Goal: Task Accomplishment & Management: Complete application form

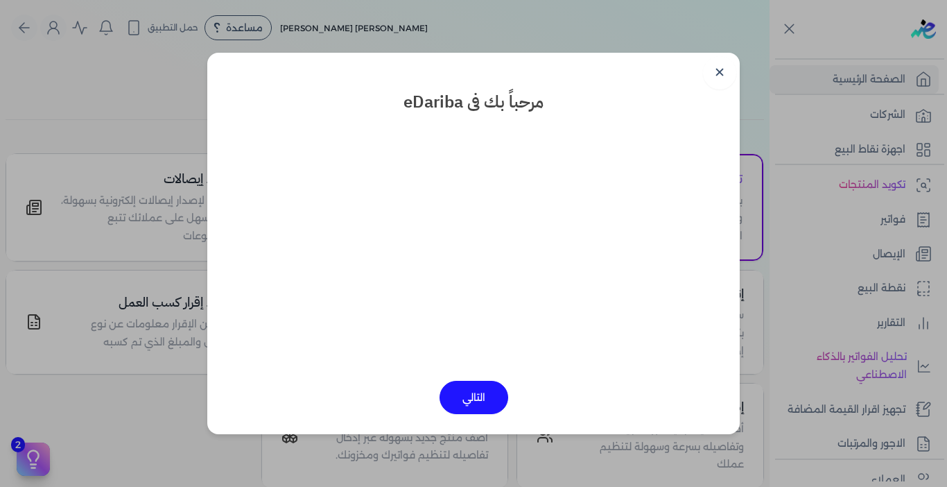
drag, startPoint x: 0, startPoint y: 0, endPoint x: 638, endPoint y: 117, distance: 648.7
click at [719, 75] on link "✕" at bounding box center [719, 72] width 33 height 33
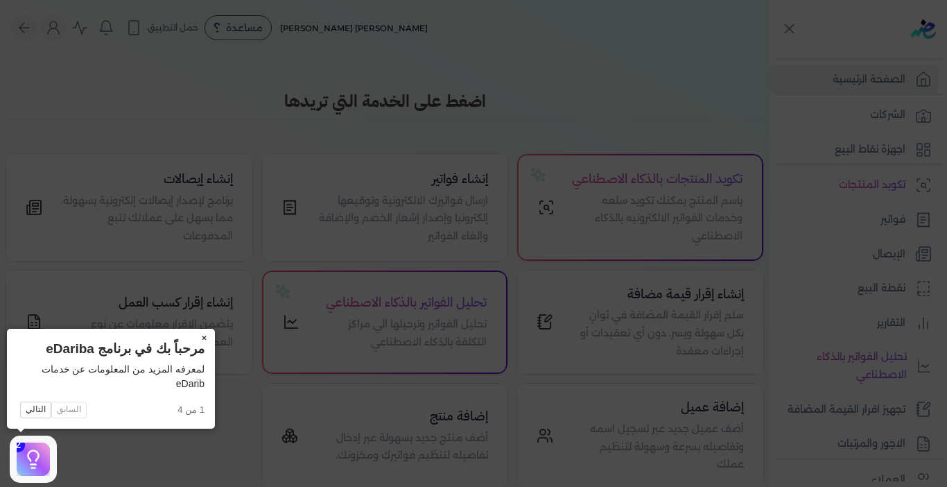
click at [202, 338] on button "×" at bounding box center [204, 338] width 22 height 19
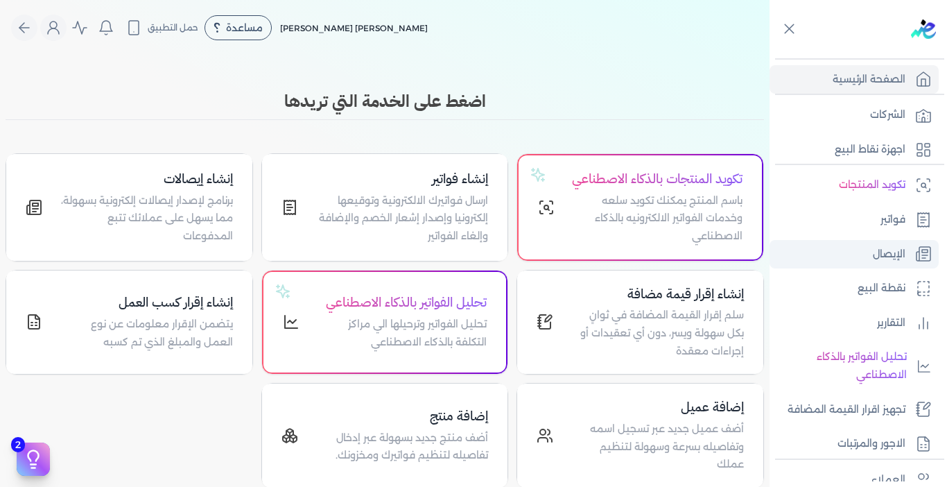
click at [886, 260] on p "الإيصال" at bounding box center [889, 255] width 33 height 18
click at [868, 253] on link "الإيصال" at bounding box center [854, 254] width 169 height 29
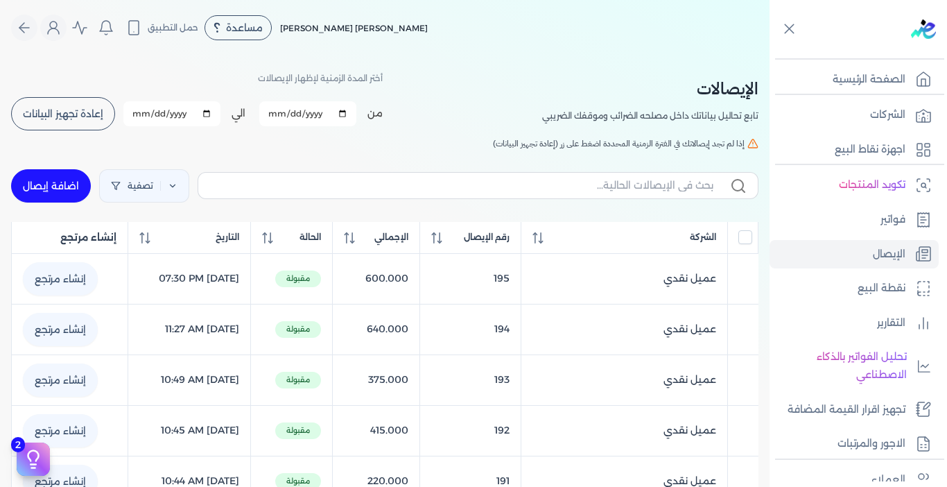
click at [67, 180] on link "اضافة إيصال" at bounding box center [51, 185] width 80 height 33
select select "EGP"
select select "EGS"
select select "B"
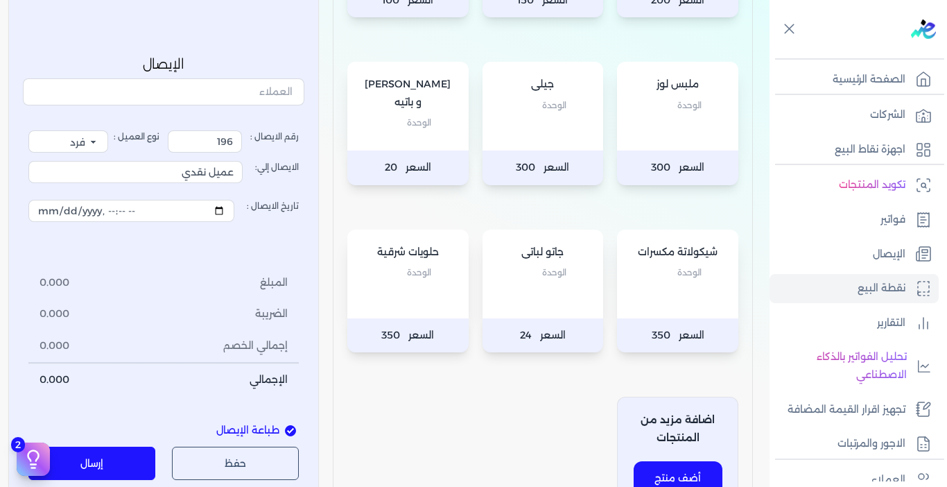
scroll to position [485, 0]
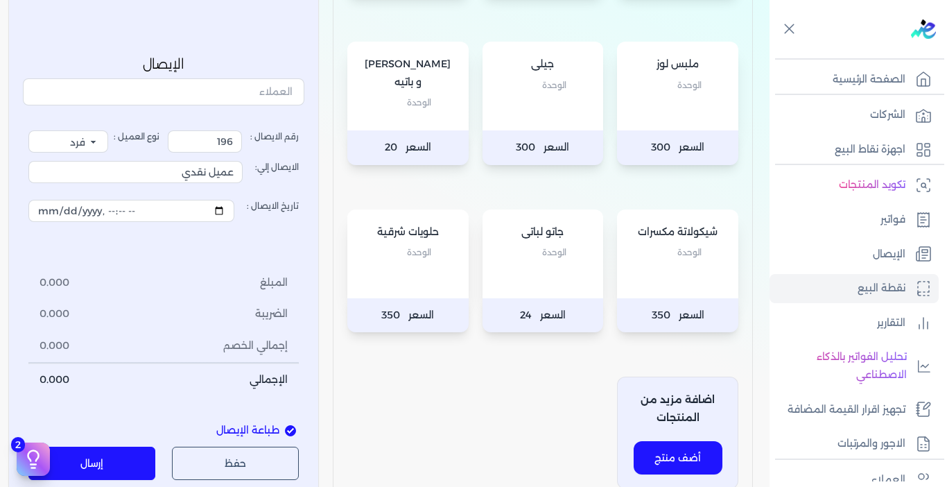
click at [545, 289] on div "جاتو لباتى الوحدة" at bounding box center [543, 253] width 121 height 89
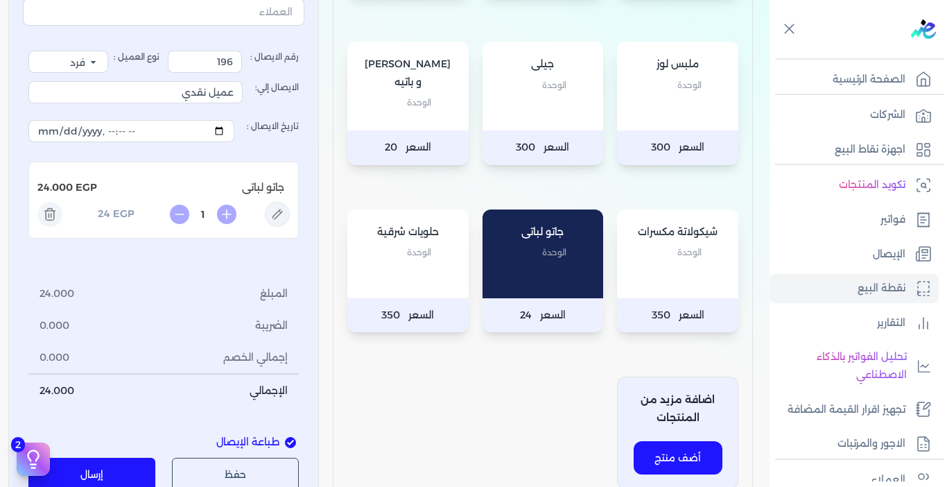
click at [545, 289] on div "جاتو لباتى الوحدة" at bounding box center [543, 253] width 121 height 89
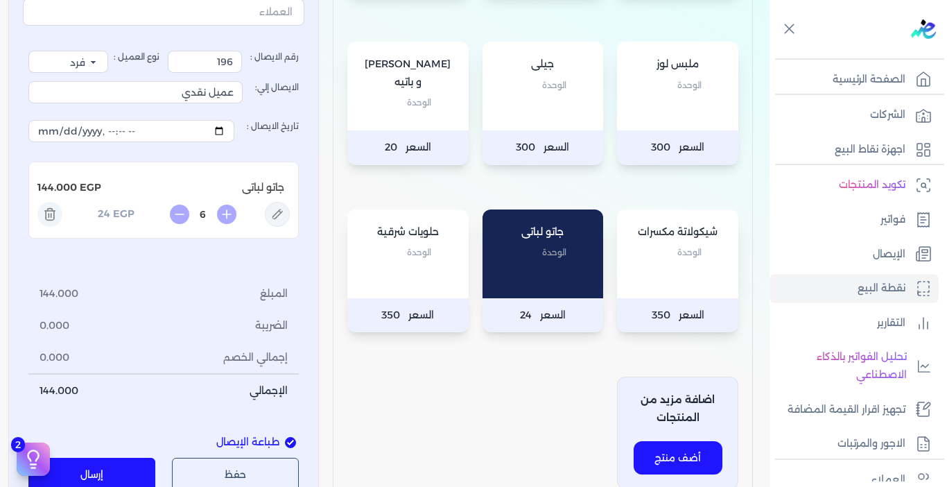
click at [545, 289] on div "جاتو لباتى الوحدة" at bounding box center [543, 253] width 121 height 89
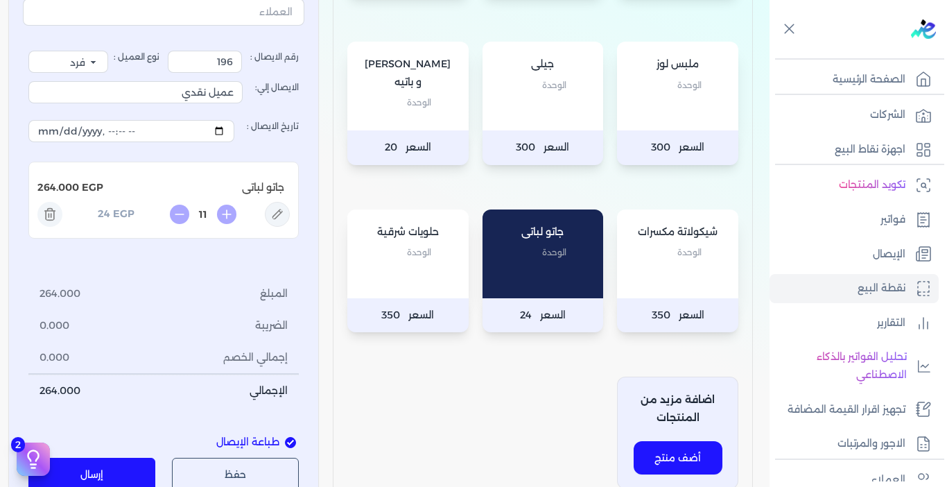
click at [545, 289] on div "جاتو لباتى الوحدة" at bounding box center [543, 253] width 121 height 89
type input "12"
click at [49, 211] on icon at bounding box center [49, 211] width 10 height 0
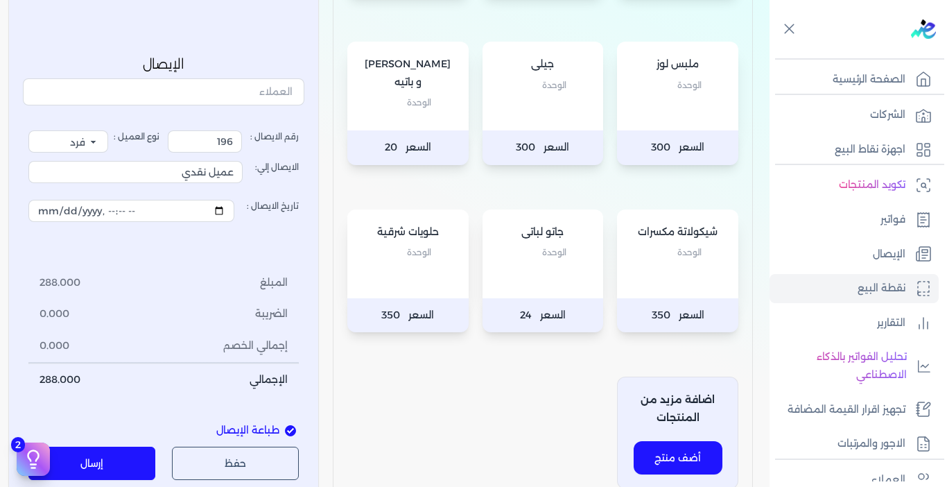
click at [654, 278] on div "شيكولاتة مكسرات الوحدة" at bounding box center [677, 253] width 121 height 89
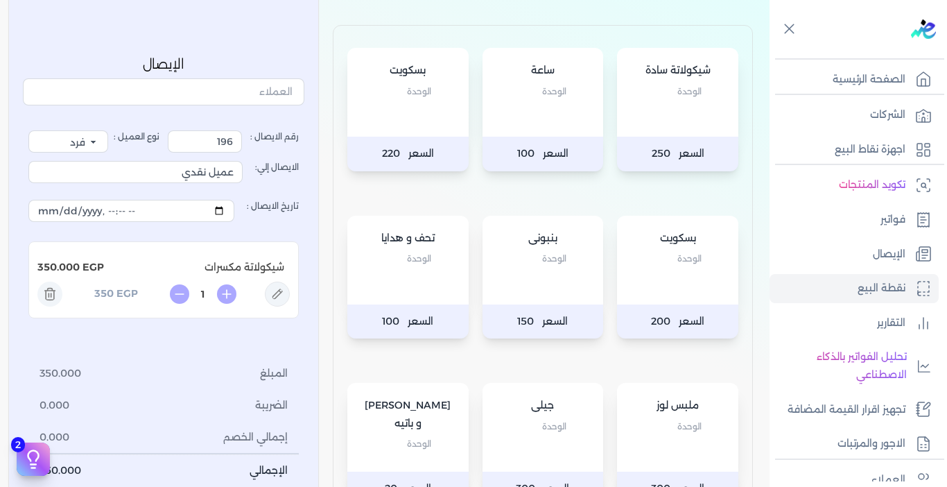
scroll to position [139, 0]
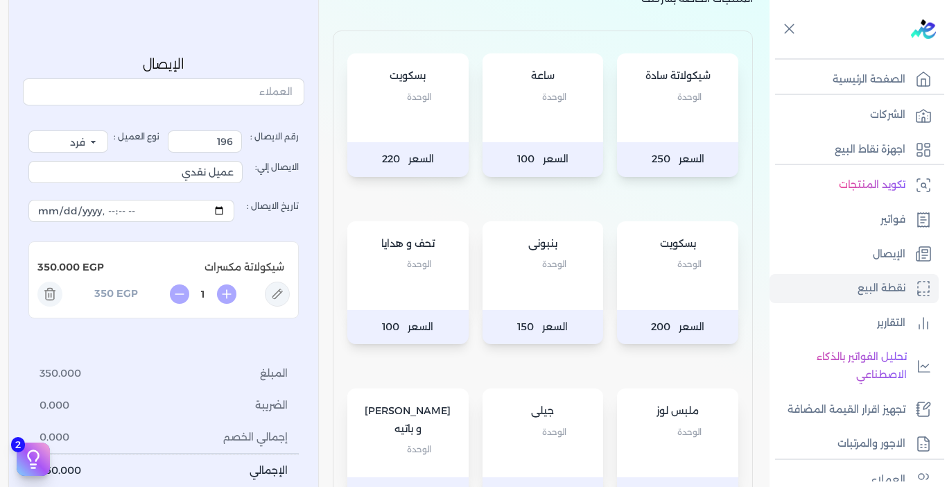
click at [646, 268] on p "الوحدة" at bounding box center [678, 264] width 94 height 18
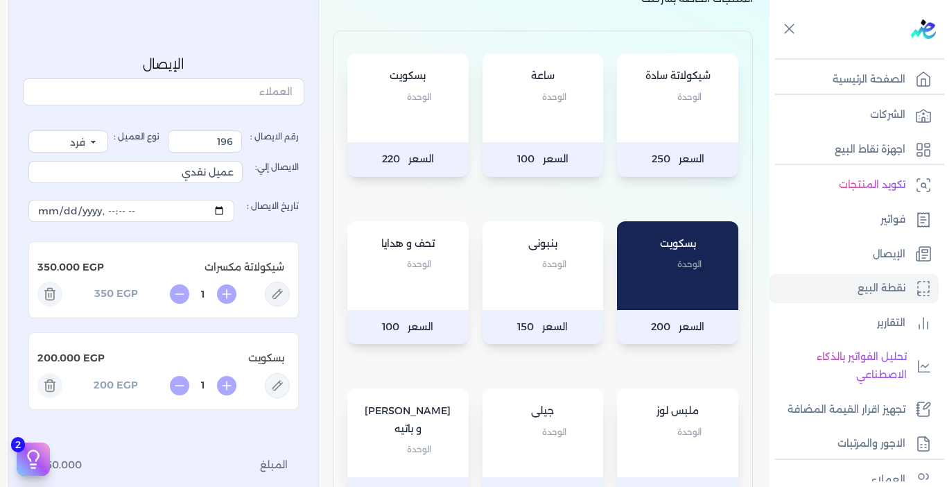
drag, startPoint x: 204, startPoint y: 382, endPoint x: 220, endPoint y: 383, distance: 16.0
click at [220, 383] on div "1" at bounding box center [203, 385] width 67 height 19
type input "1.4"
click at [181, 427] on div "رقم الايصال : 196 نوع العميل : فرد شركة شخص اجنبي الايصال إلي: عميل نقدي تاريخ …" at bounding box center [163, 354] width 270 height 448
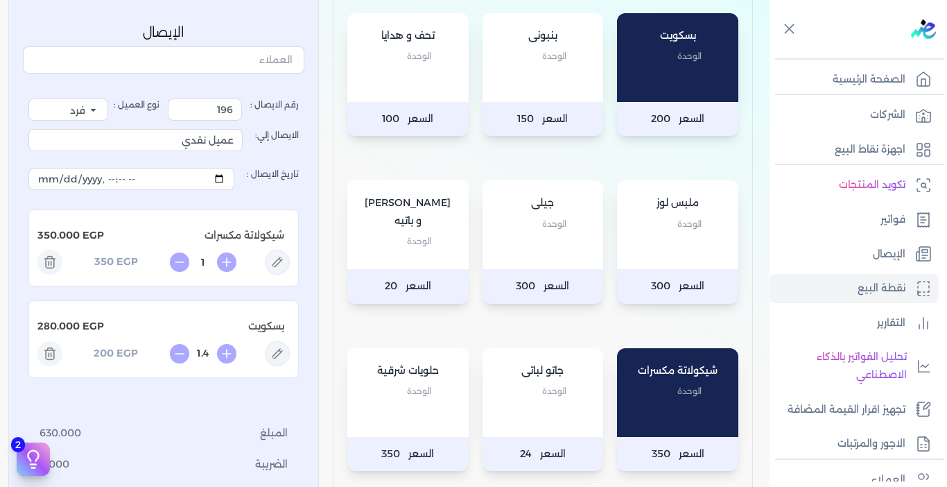
scroll to position [624, 0]
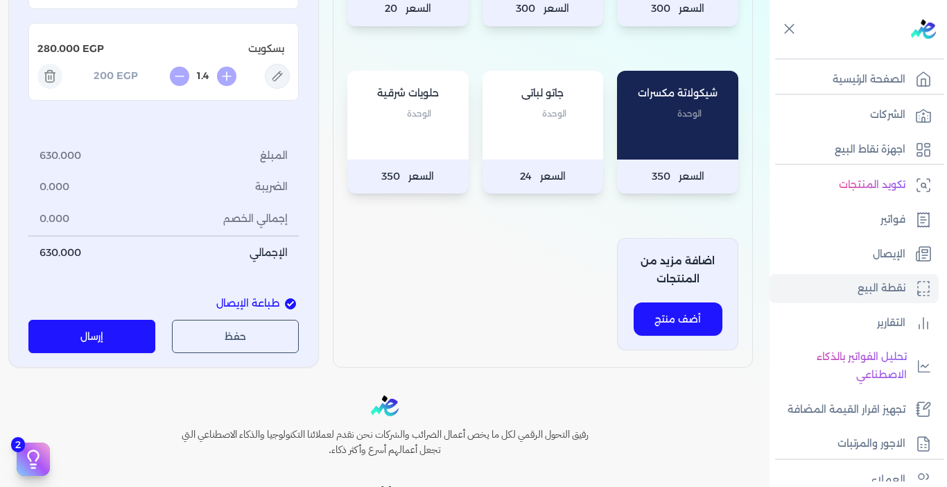
click at [101, 346] on button "إرسال" at bounding box center [91, 336] width 127 height 33
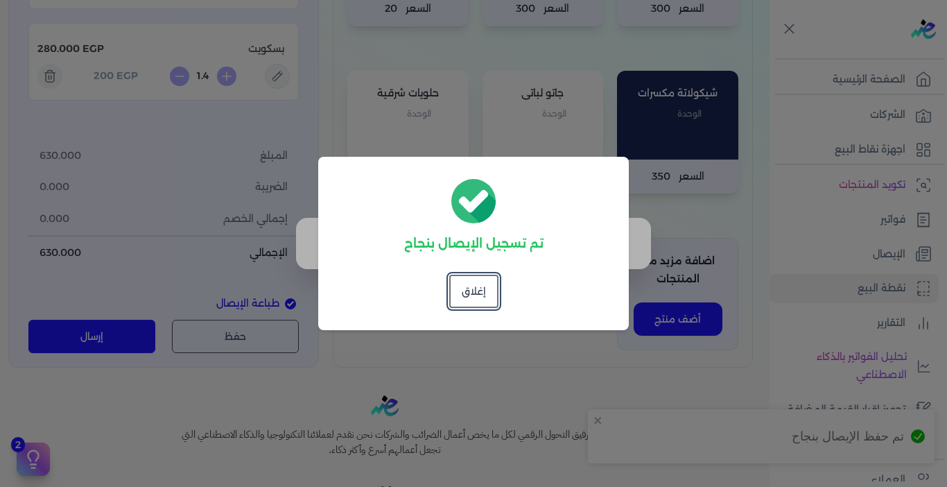
click at [464, 295] on button "إغلاق" at bounding box center [473, 291] width 49 height 33
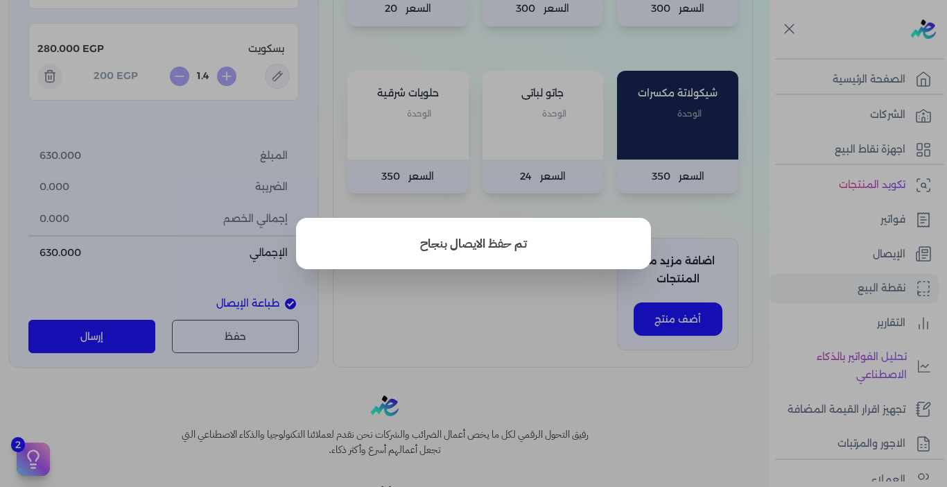
click at [457, 285] on button "close" at bounding box center [473, 243] width 947 height 487
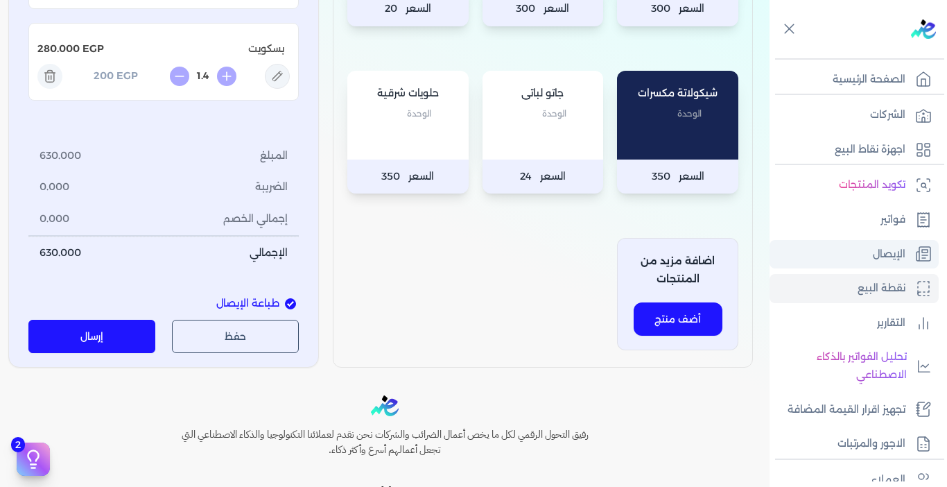
click at [869, 254] on link "الإيصال" at bounding box center [854, 254] width 169 height 29
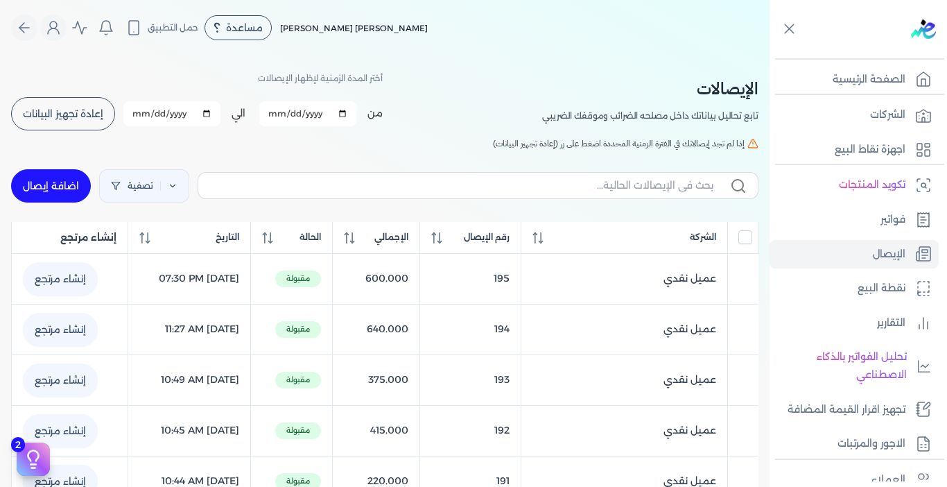
click at [101, 115] on span "إعادة تجهيز البيانات" at bounding box center [63, 114] width 80 height 10
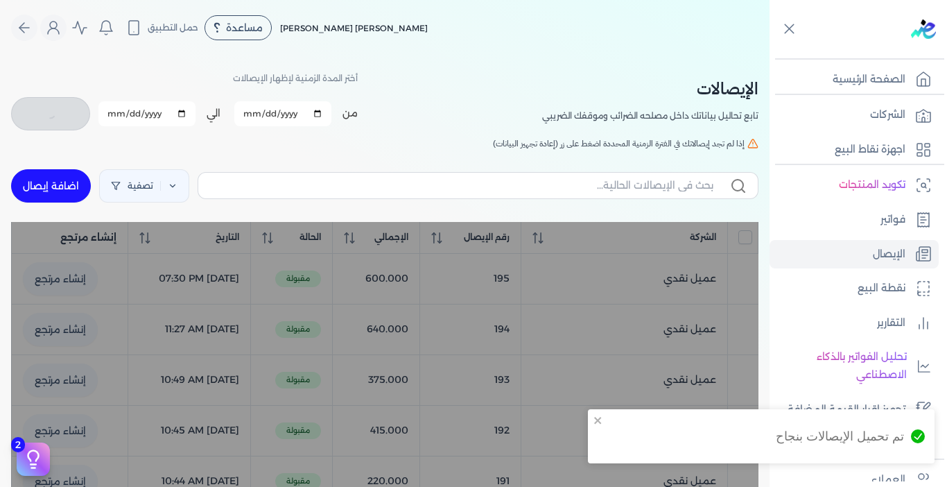
checkbox input "false"
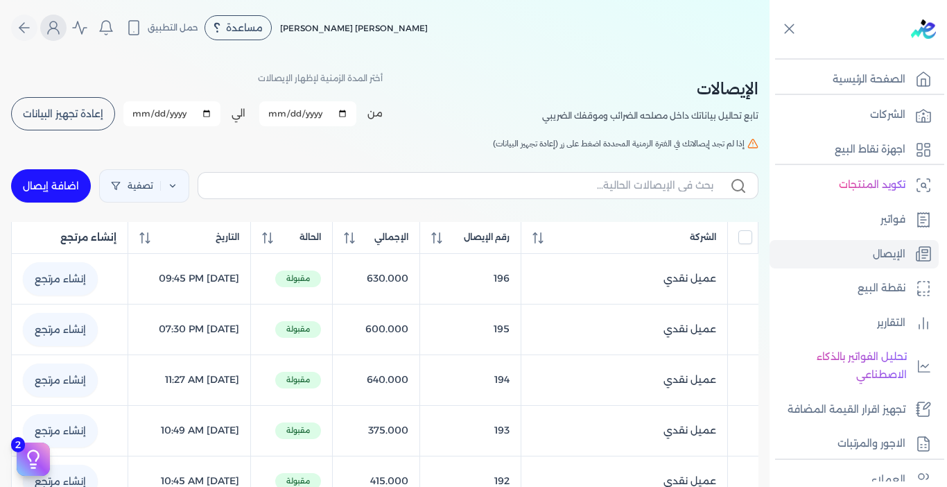
click at [54, 21] on icon "Global" at bounding box center [53, 27] width 17 height 17
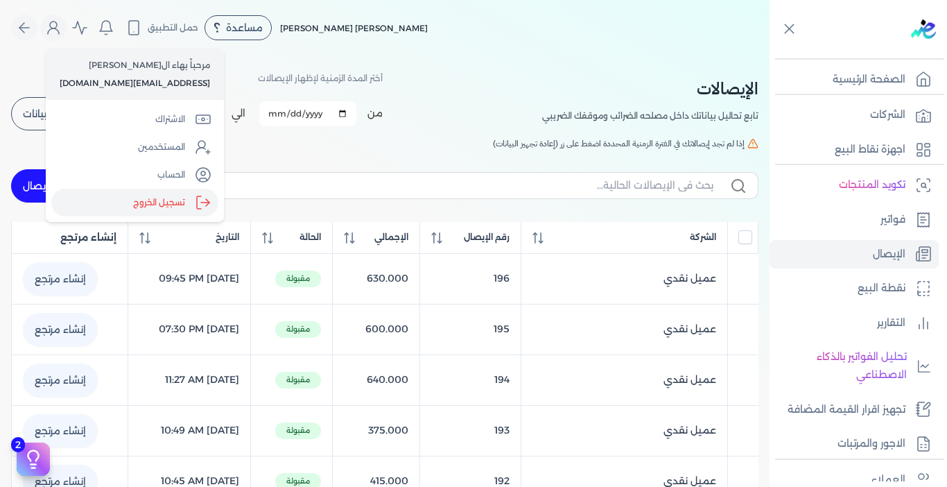
click at [156, 205] on label "تسجيل الخروج" at bounding box center [134, 203] width 167 height 28
click at [770, 55] on input "Close" at bounding box center [770, 55] width 0 height 0
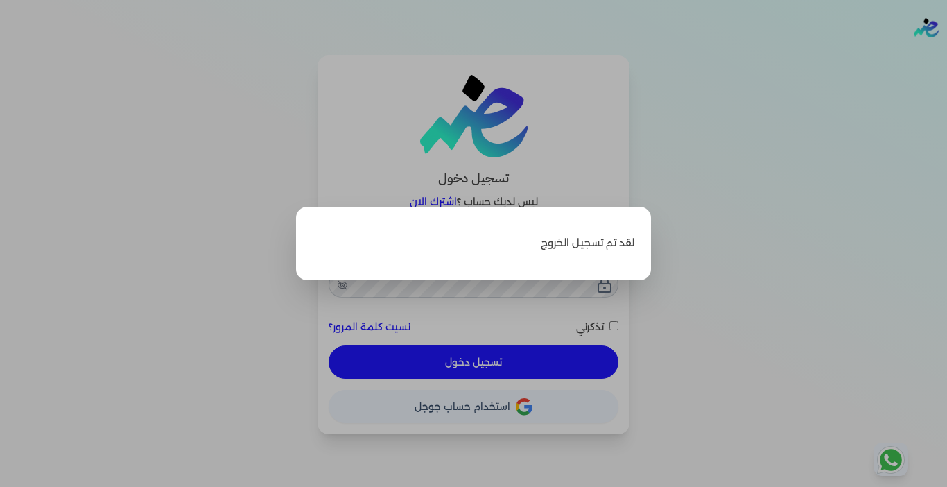
type input "[EMAIL_ADDRESS][DOMAIN_NAME]"
checkbox input "false"
